Goal: Task Accomplishment & Management: Complete application form

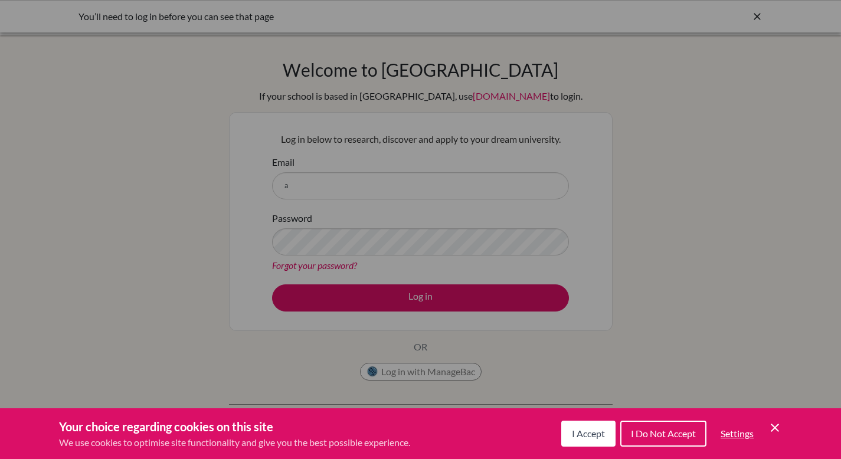
click at [671, 432] on span "I Do Not Accept" at bounding box center [663, 433] width 65 height 11
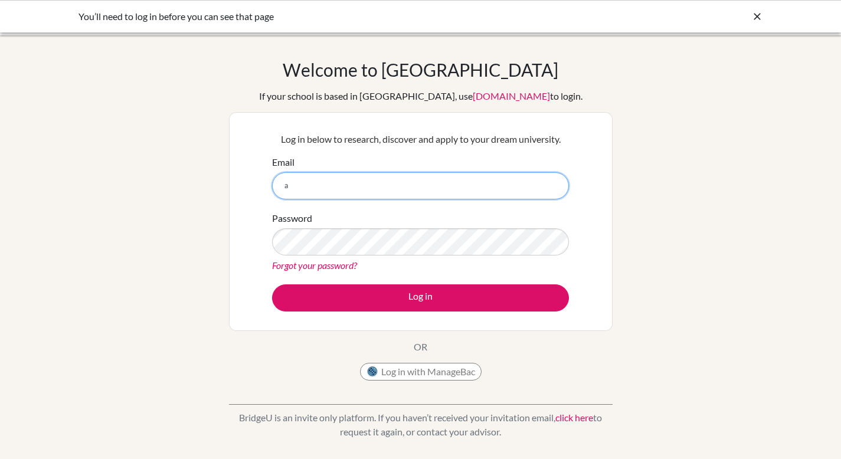
click at [360, 195] on input "a" at bounding box center [420, 185] width 297 height 27
type input "[PERSON_NAME][EMAIL_ADDRESS][PERSON_NAME][DOMAIN_NAME]"
click at [272, 284] on button "Log in" at bounding box center [420, 297] width 297 height 27
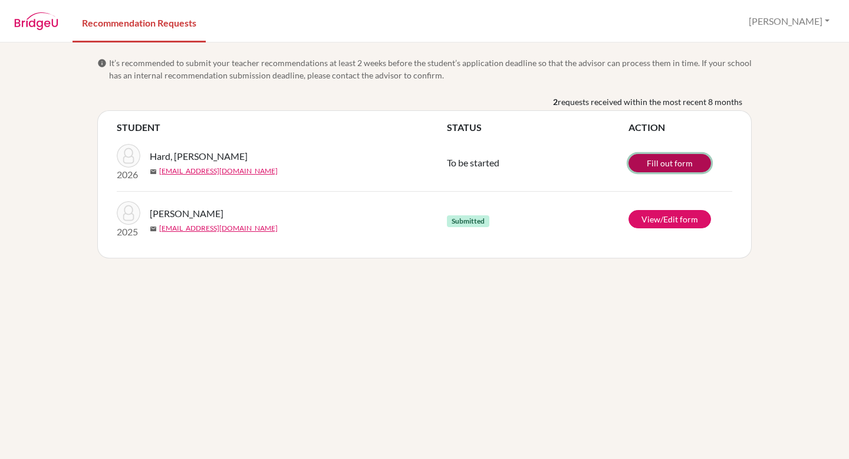
click at [683, 164] on link "Fill out form" at bounding box center [670, 163] width 83 height 18
